Goal: Transaction & Acquisition: Purchase product/service

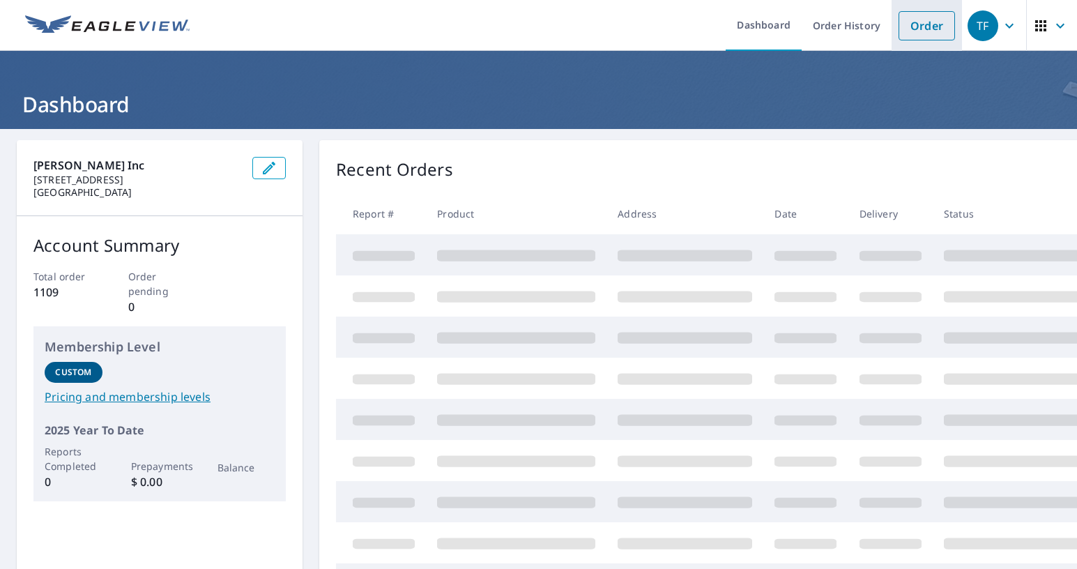
click at [921, 27] on link "Order" at bounding box center [927, 25] width 56 height 29
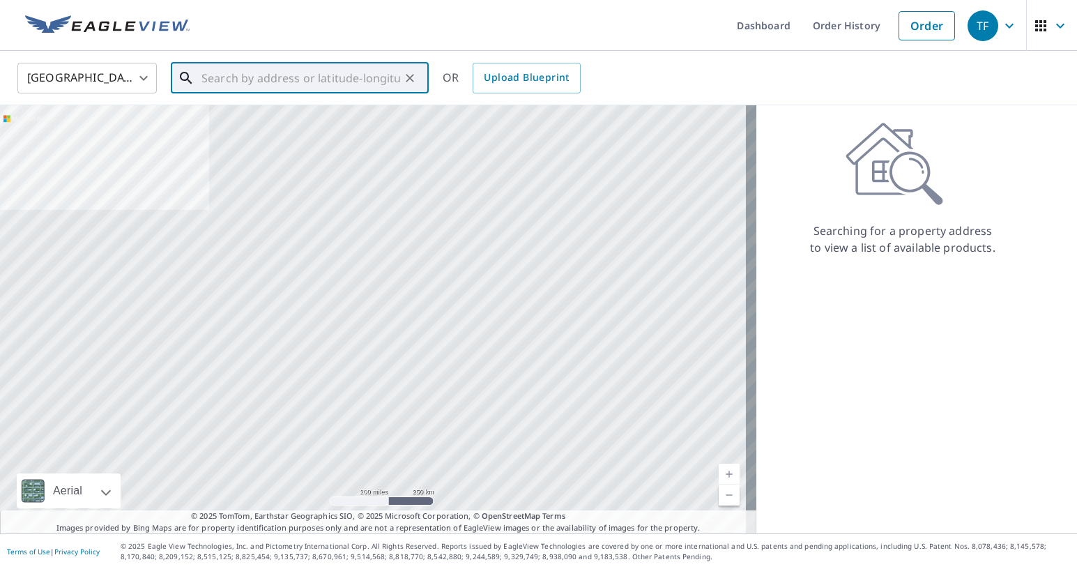
click at [351, 85] on input "text" at bounding box center [300, 78] width 199 height 39
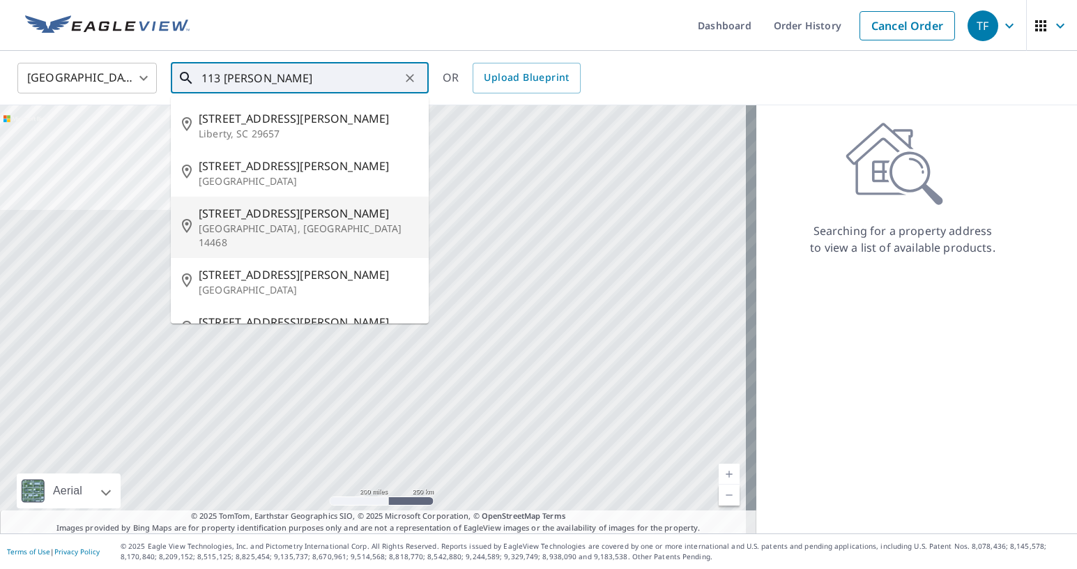
click at [262, 222] on div "[STREET_ADDRESS][PERSON_NAME][PERSON_NAME]" at bounding box center [308, 227] width 219 height 45
type input "[STREET_ADDRESS][PERSON_NAME][PERSON_NAME]"
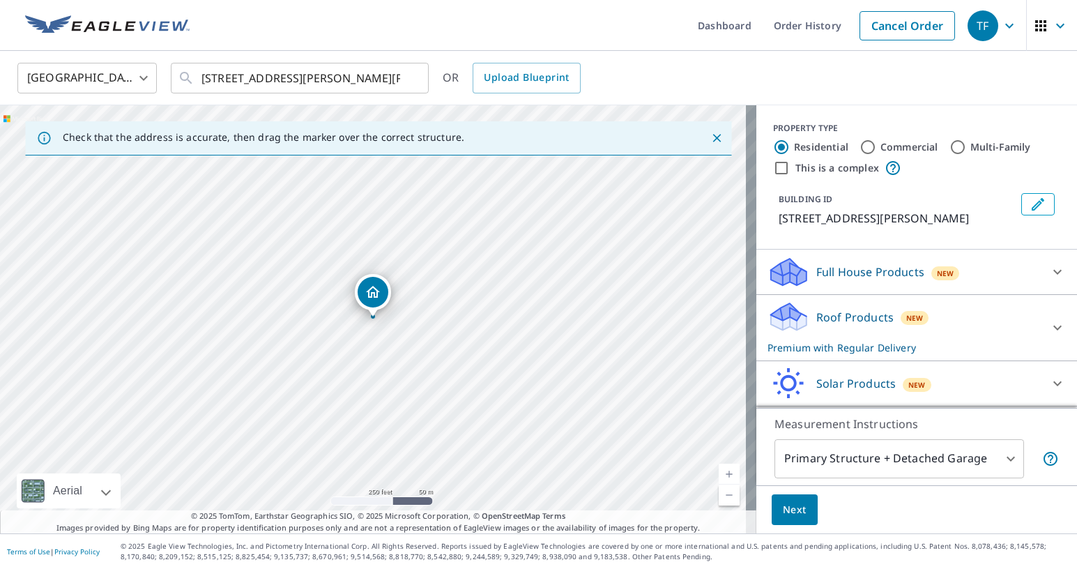
click at [719, 467] on link "Current Level 17, Zoom In" at bounding box center [729, 474] width 21 height 21
click at [719, 467] on link "Current Level 18, Zoom In" at bounding box center [729, 474] width 21 height 21
click at [719, 467] on link "Current Level 19, Zoom In" at bounding box center [729, 474] width 21 height 21
click at [721, 474] on link "Current Level 19, Zoom In" at bounding box center [729, 474] width 21 height 21
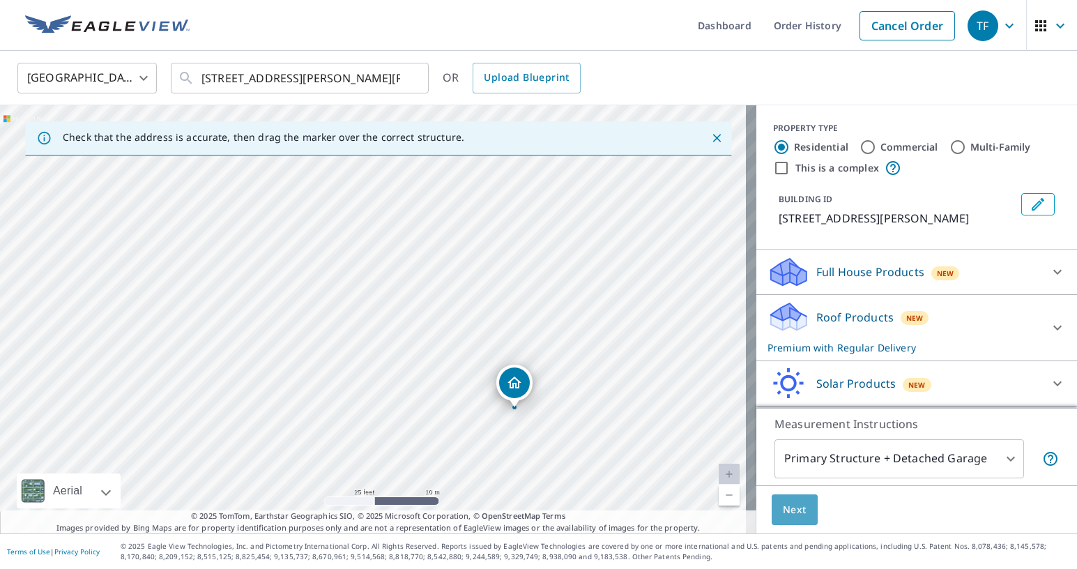
click at [797, 510] on button "Next" at bounding box center [795, 509] width 46 height 31
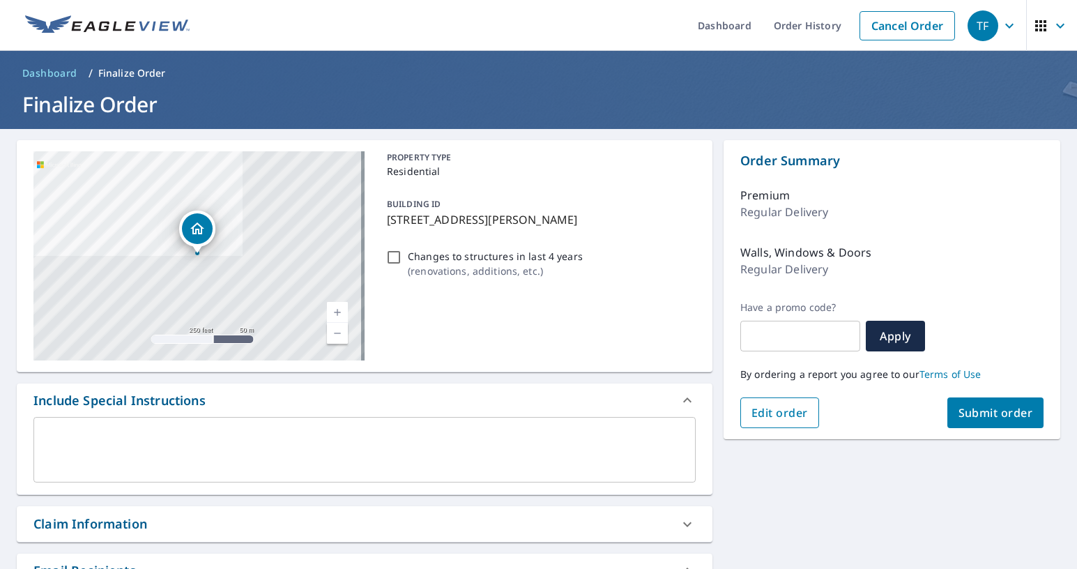
click at [775, 412] on span "Edit order" at bounding box center [780, 412] width 56 height 15
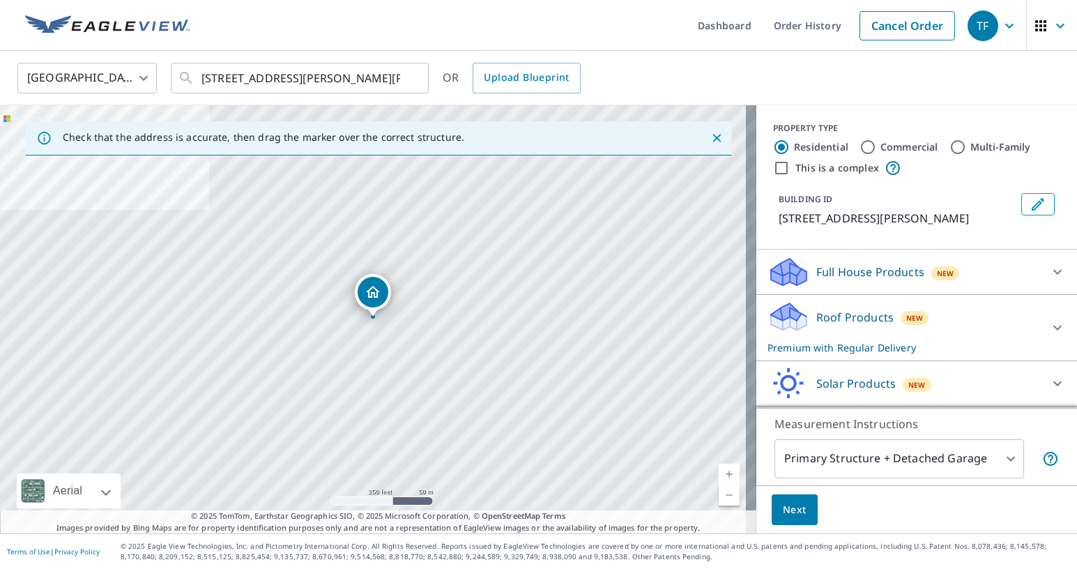
scroll to position [65, 0]
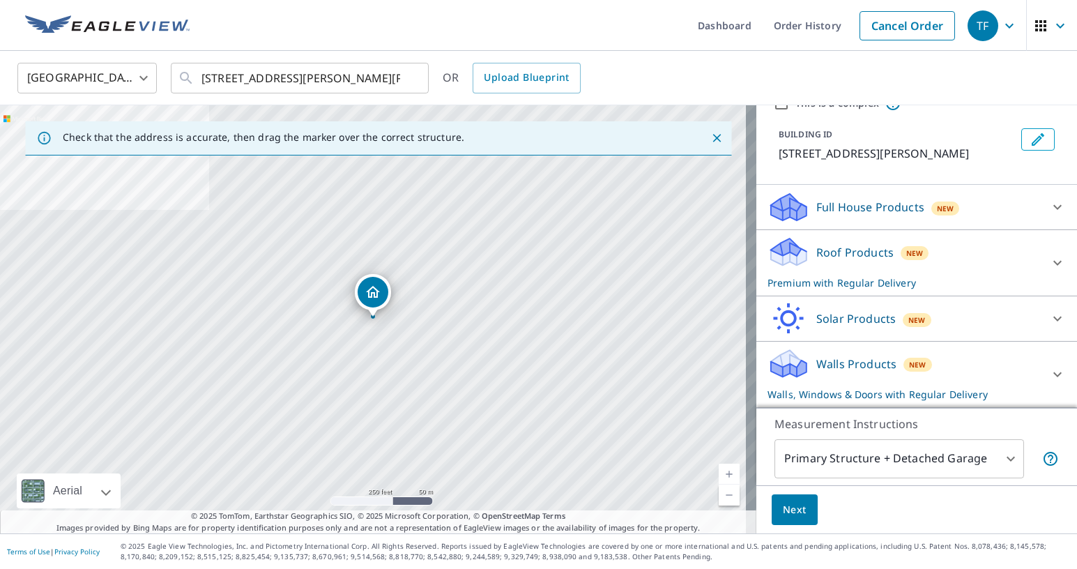
click at [839, 257] on p "Roof Products" at bounding box center [854, 252] width 77 height 17
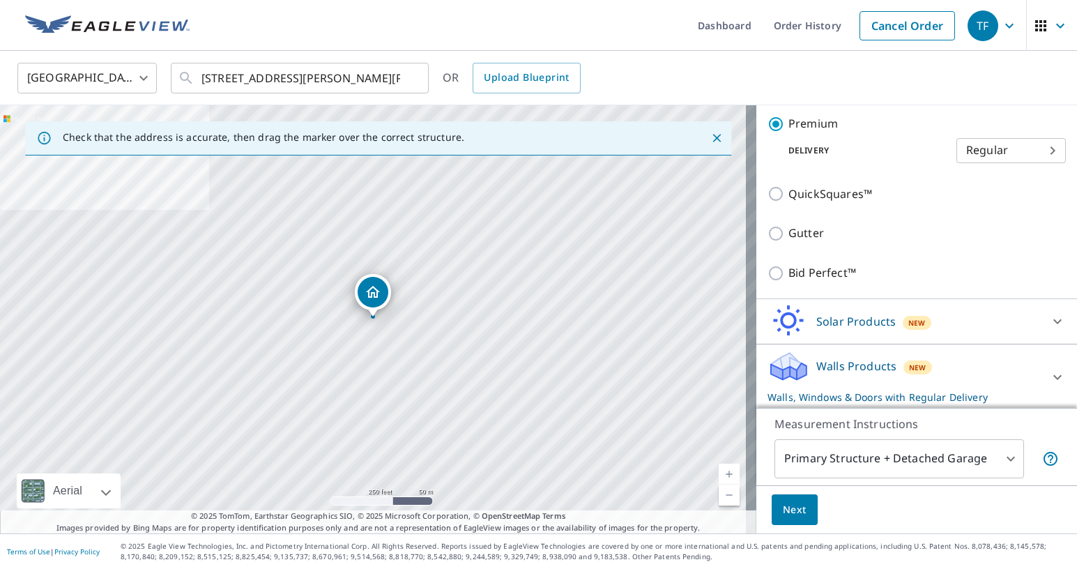
scroll to position [254, 0]
click at [1049, 372] on icon at bounding box center [1057, 374] width 17 height 17
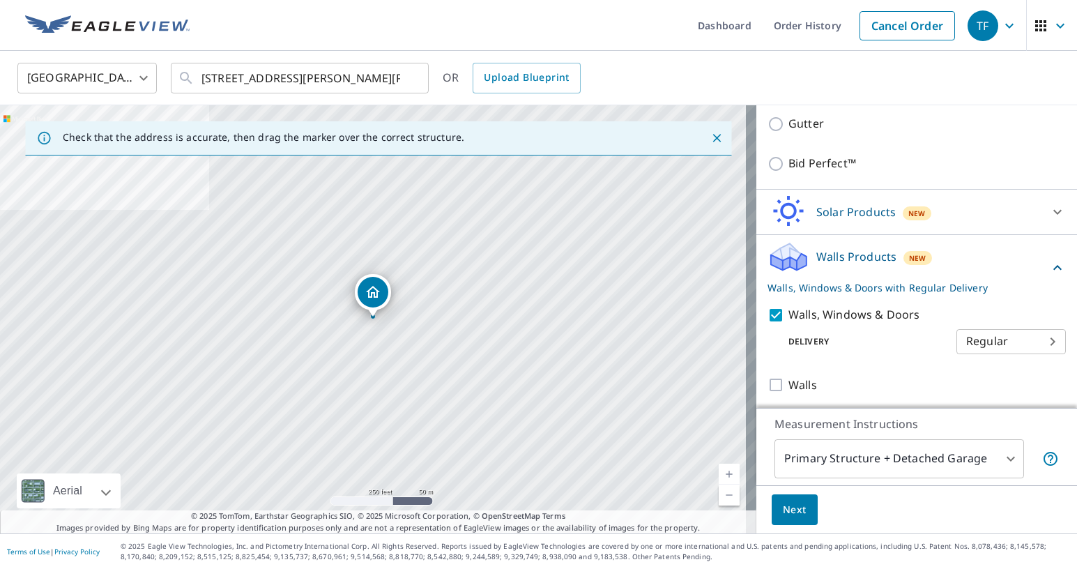
scroll to position [363, 0]
click at [783, 507] on span "Next" at bounding box center [795, 509] width 24 height 17
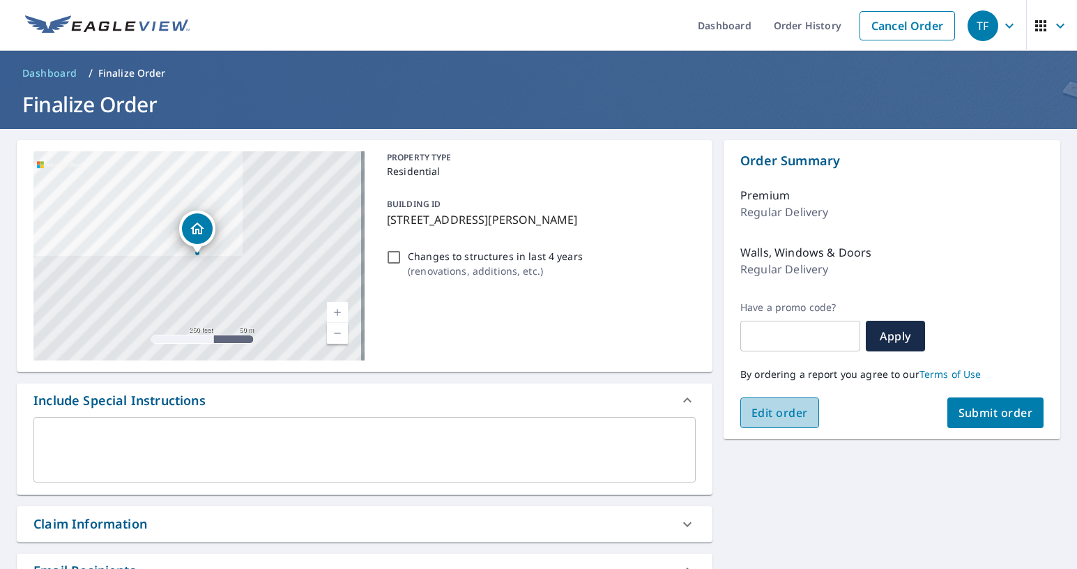
click at [780, 416] on span "Edit order" at bounding box center [780, 412] width 56 height 15
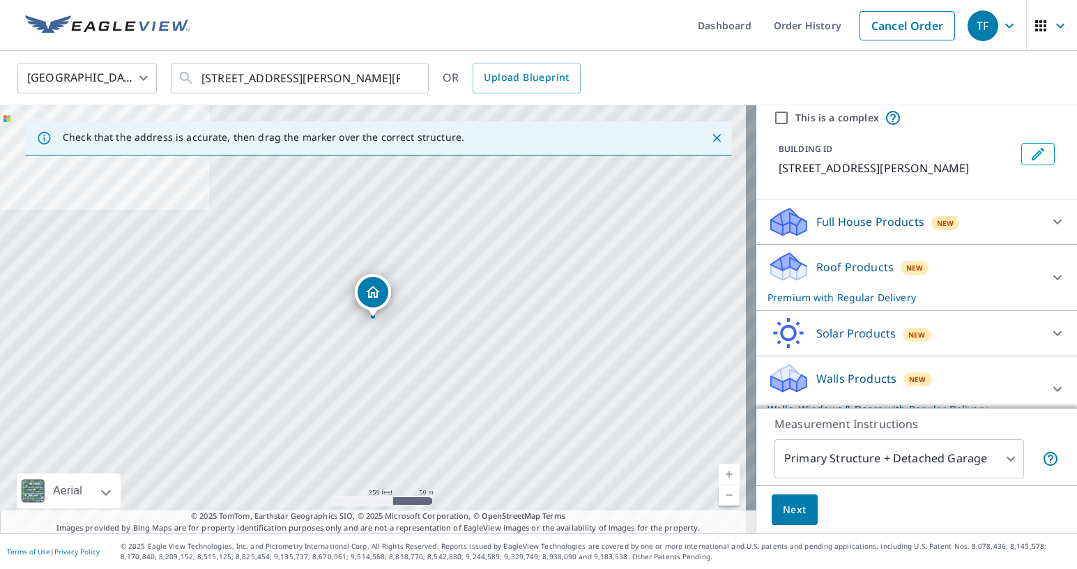
scroll to position [65, 0]
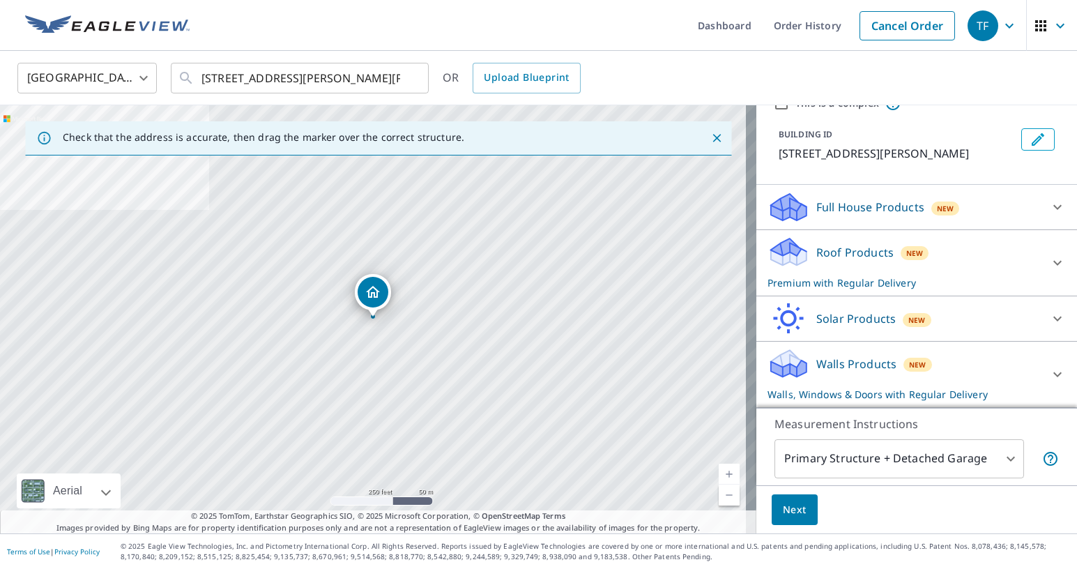
click at [837, 395] on p "Walls, Windows & Doors with Regular Delivery" at bounding box center [904, 394] width 273 height 15
click at [835, 366] on p "Walls Products" at bounding box center [856, 364] width 80 height 17
click at [835, 365] on p "Walls Products" at bounding box center [856, 364] width 80 height 17
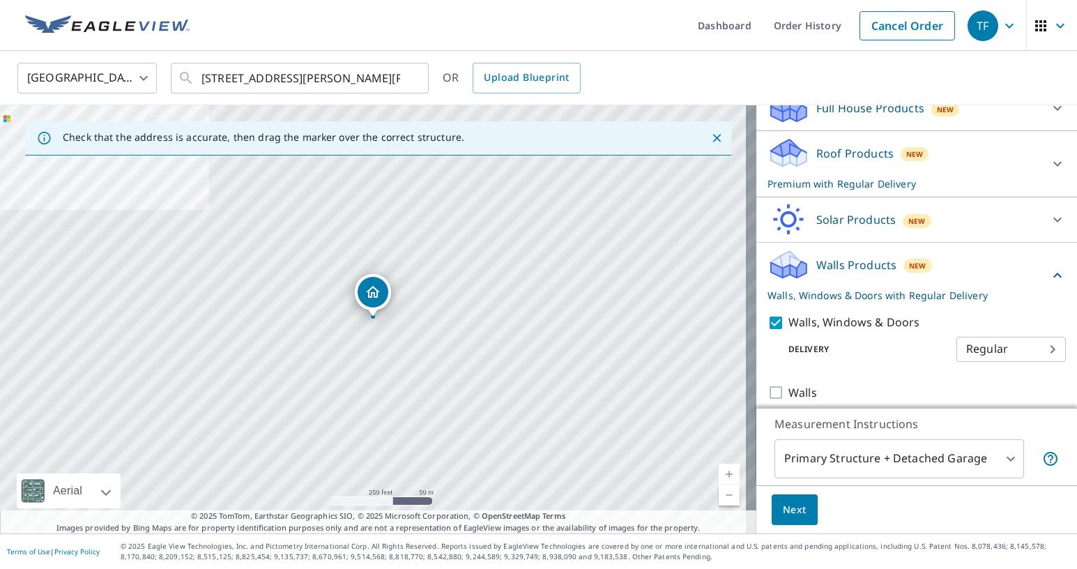
scroll to position [174, 0]
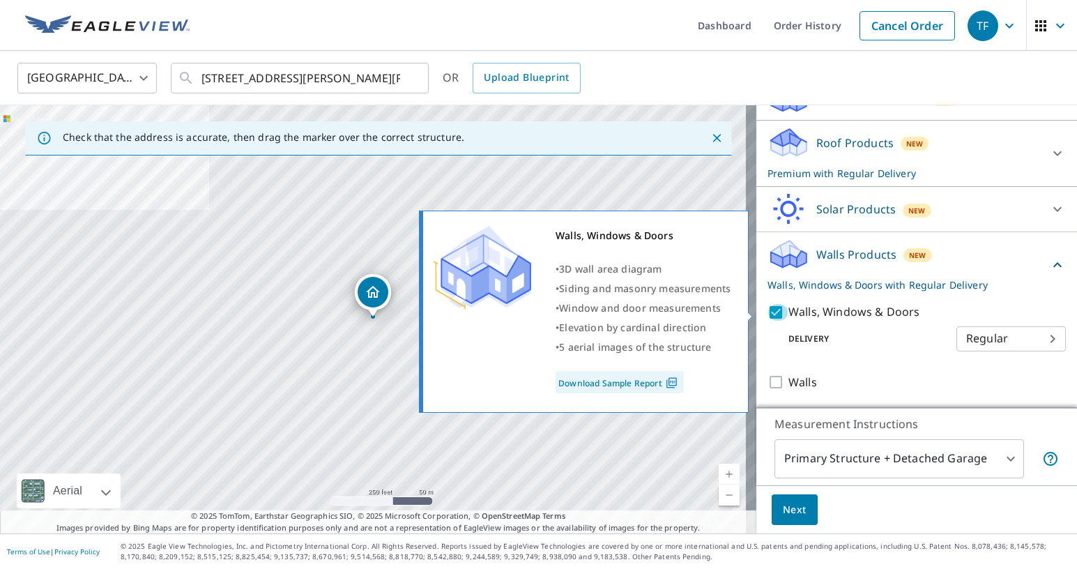
click at [770, 314] on input "Walls, Windows & Doors" at bounding box center [778, 312] width 21 height 17
checkbox input "false"
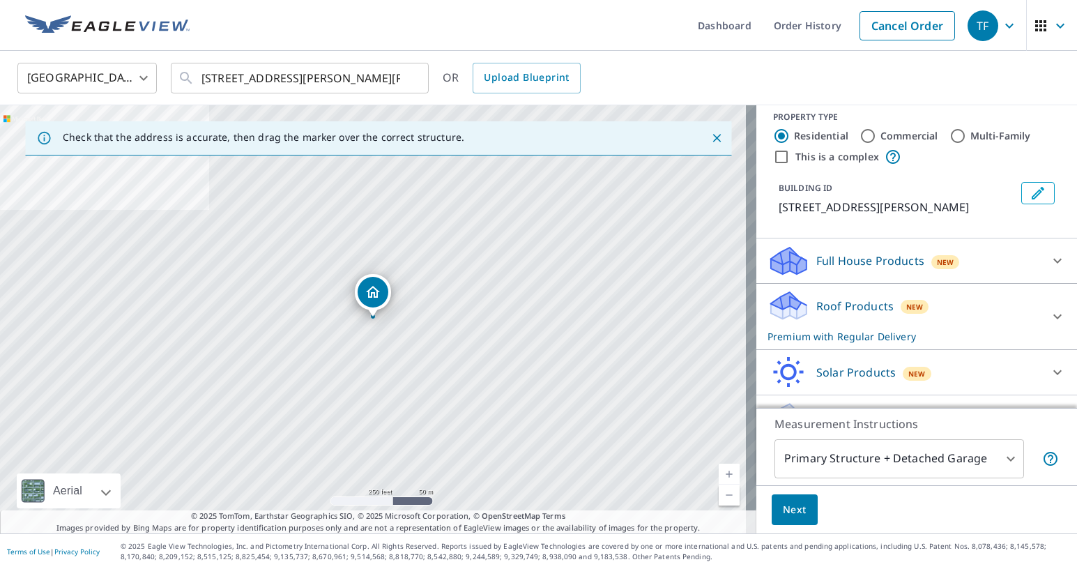
scroll to position [0, 0]
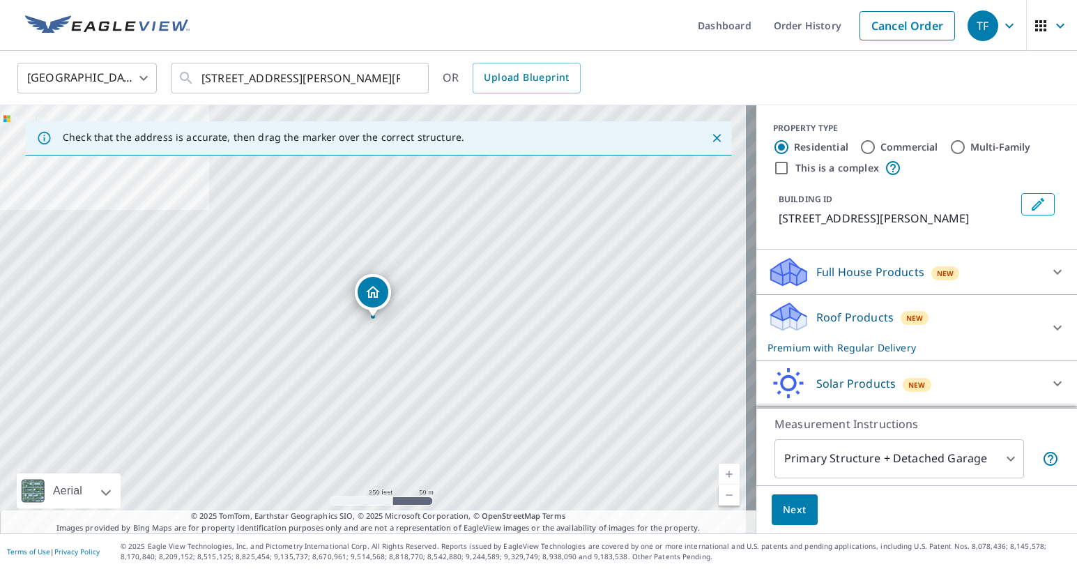
click at [869, 319] on p "Roof Products" at bounding box center [854, 317] width 77 height 17
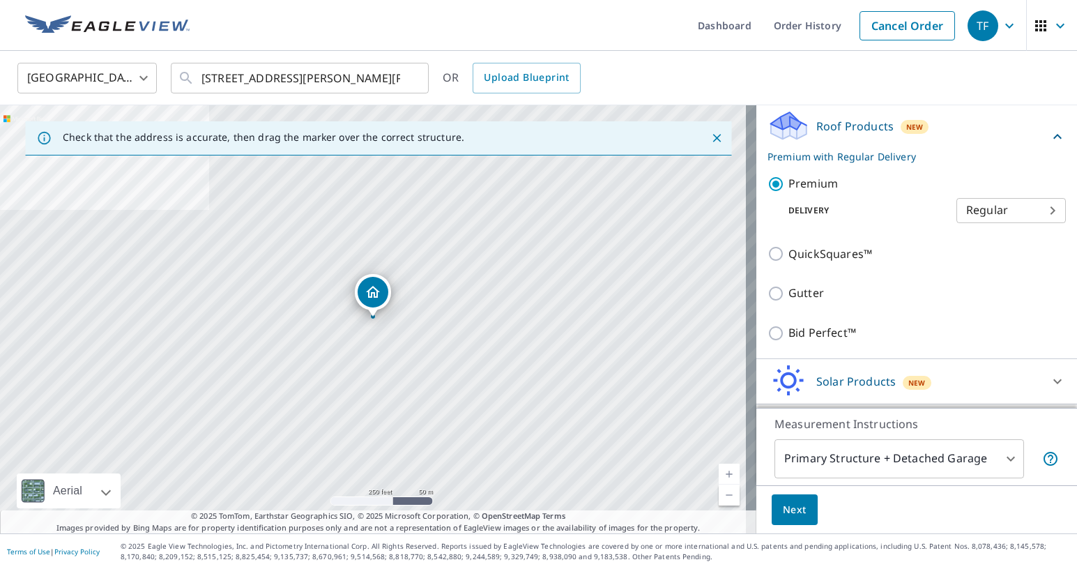
scroll to position [209, 0]
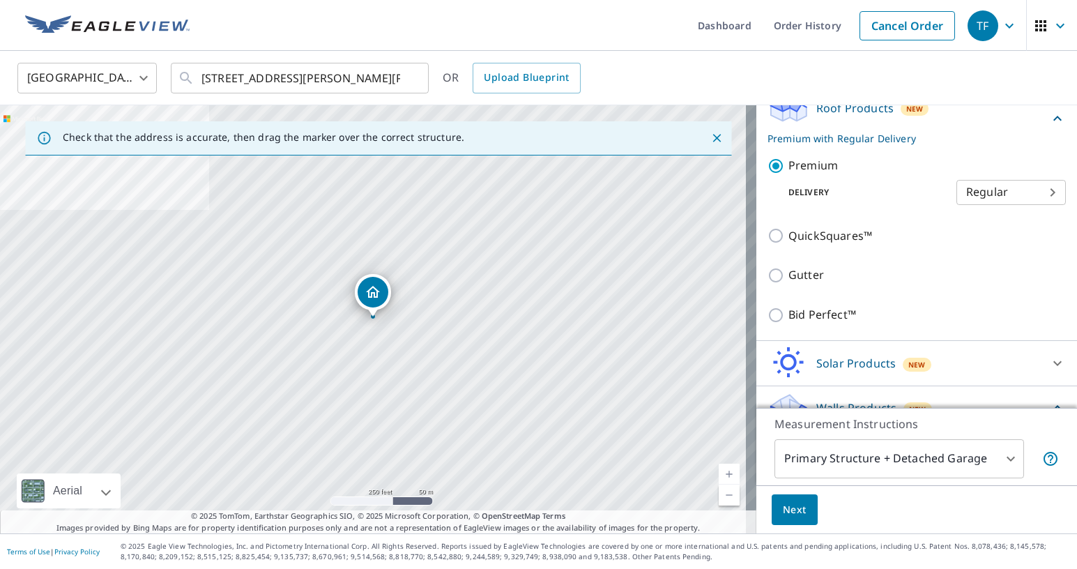
click at [792, 512] on span "Next" at bounding box center [795, 509] width 24 height 17
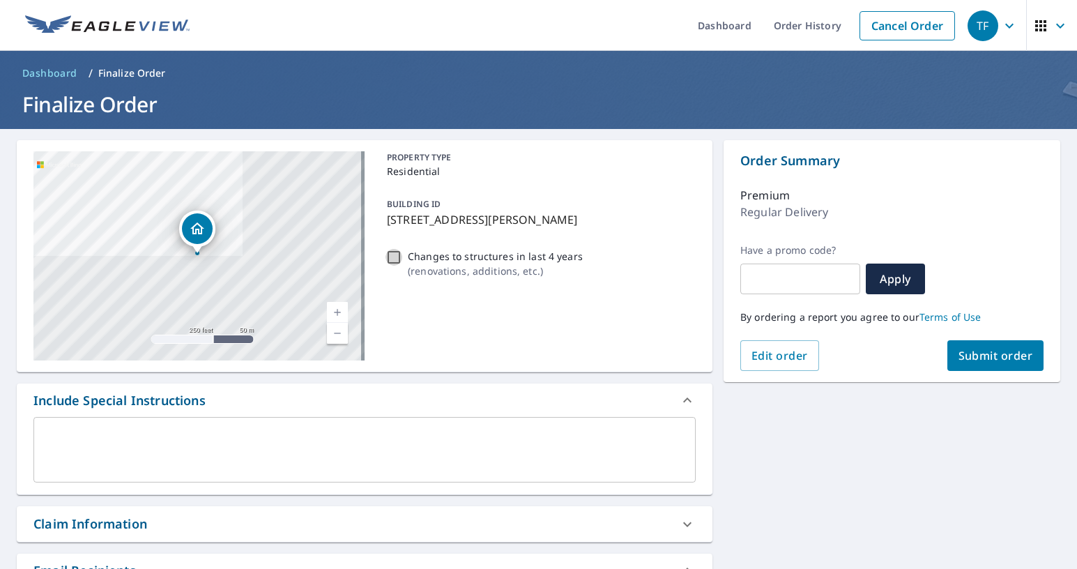
click at [395, 254] on input "Changes to structures in last 4 years ( renovations, additions, etc. )" at bounding box center [394, 257] width 17 height 17
checkbox input "true"
click at [982, 358] on span "Submit order" at bounding box center [996, 355] width 75 height 15
checkbox input "true"
